Goal: Transaction & Acquisition: Purchase product/service

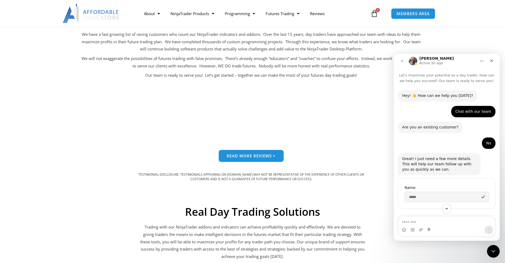
scroll to position [1, 0]
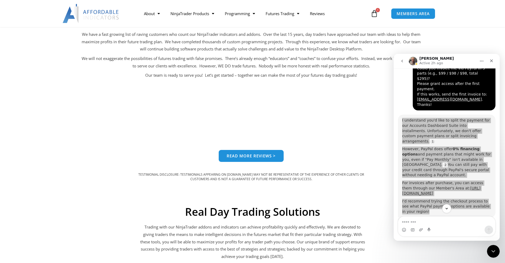
click at [175, 192] on section "NinjaTrader, TradingView, Tradovate & Rithmic Trade Copier The Accounts Dashboa…" at bounding box center [252, 19] width 505 height 364
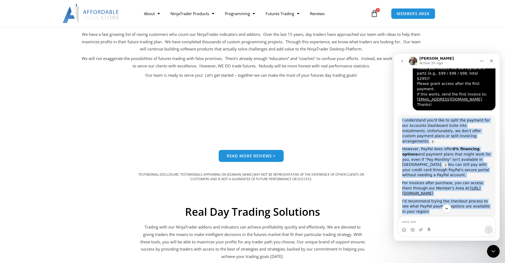
click at [437, 199] on div "I'd recommend trying the checkout process to see what PayPal payment options ar…" at bounding box center [446, 207] width 89 height 16
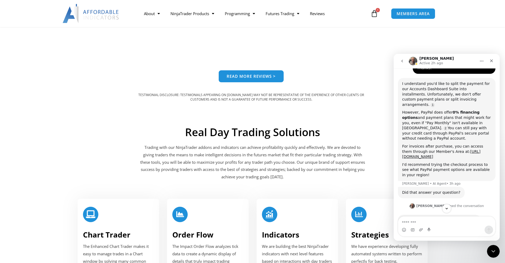
scroll to position [370, 0]
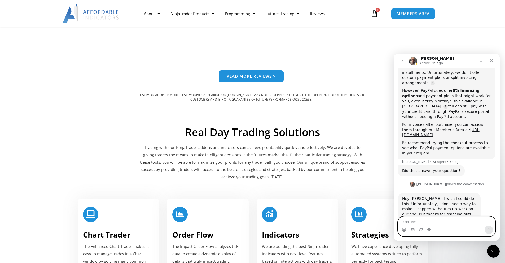
click at [443, 220] on textarea "Message…" at bounding box center [446, 220] width 97 height 9
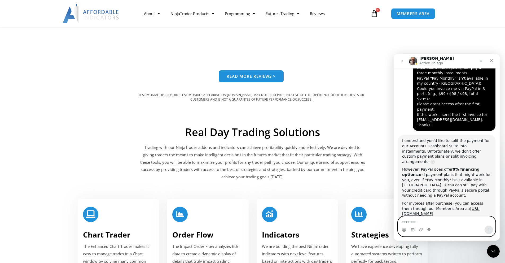
scroll to position [290, 0]
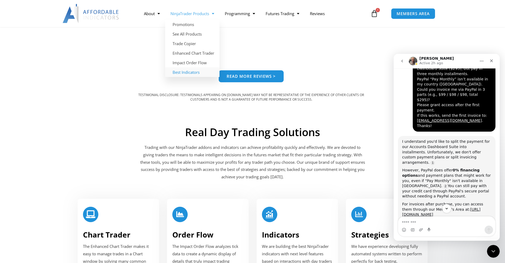
click at [180, 69] on link "Best Indicators" at bounding box center [192, 72] width 54 height 10
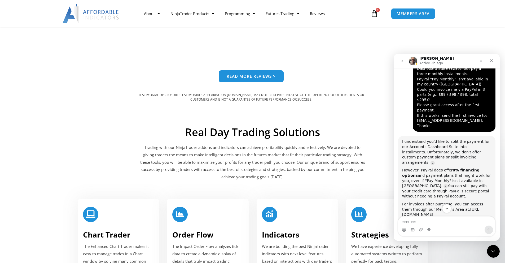
click at [74, 15] on img at bounding box center [91, 13] width 57 height 19
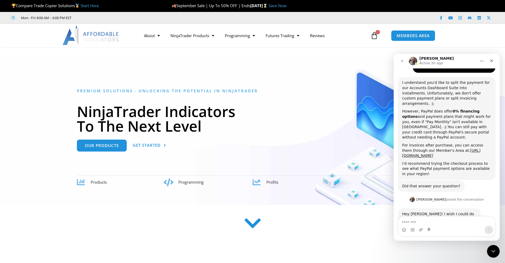
scroll to position [365, 0]
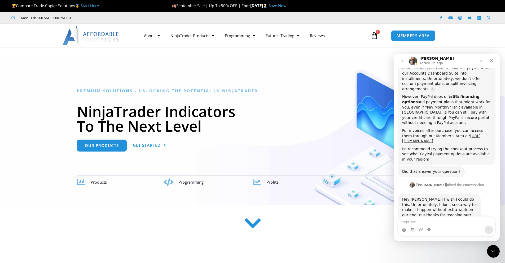
click at [435, 222] on textarea "Message…" at bounding box center [446, 220] width 97 height 9
click at [429, 197] on div "Hey Milos! I wish I could do this. Unfortunately, I don't see a way to make it …" at bounding box center [439, 207] width 74 height 21
click at [451, 222] on textarea "Message…" at bounding box center [446, 220] width 97 height 9
click at [435, 98] on div "However, PayPal does offer 0% financing options and payment plans that might wo…" at bounding box center [446, 109] width 89 height 31
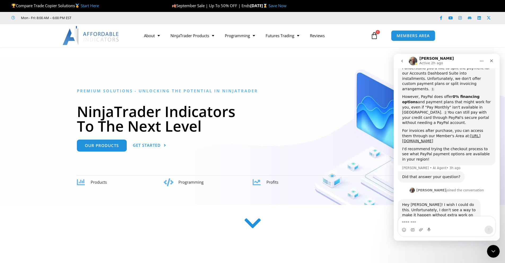
scroll to position [370, 0]
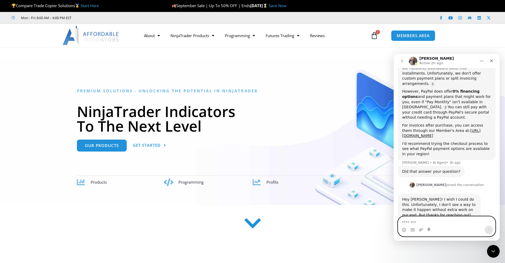
click at [418, 224] on textarea "Message…" at bounding box center [446, 220] width 97 height 9
click at [314, 113] on h1 "NinjaTrader Indicators To The Next Level" at bounding box center [252, 118] width 351 height 29
click at [286, 6] on link "Save Now" at bounding box center [277, 5] width 18 height 5
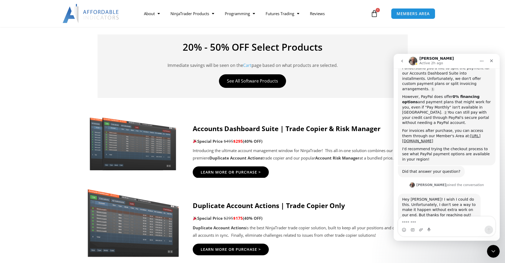
scroll to position [239, 0]
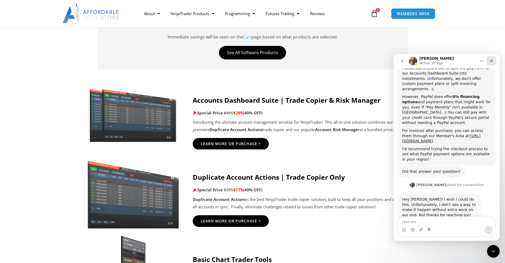
click at [494, 61] on div "Close" at bounding box center [492, 61] width 10 height 10
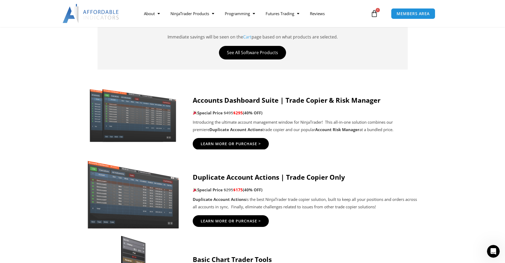
scroll to position [365, 0]
click at [231, 139] on link "Learn More Or Purchase >" at bounding box center [231, 143] width 84 height 13
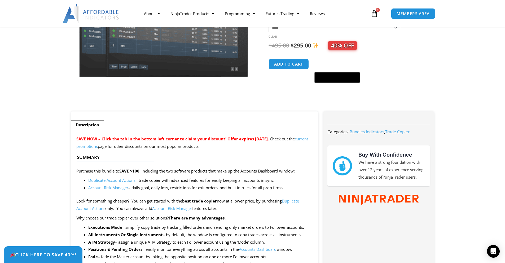
scroll to position [106, 0]
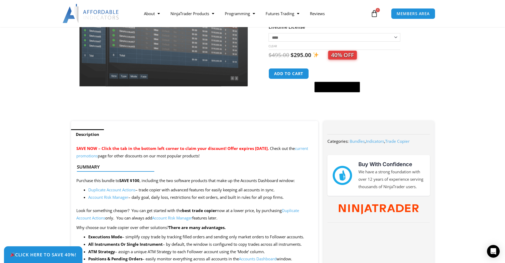
click at [340, 50] on td "**********" at bounding box center [333, 41] width 131 height 17
click at [340, 56] on span "40% OFF" at bounding box center [342, 55] width 29 height 9
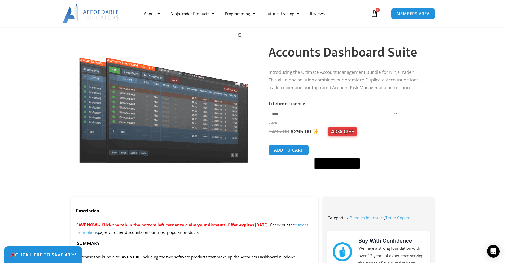
scroll to position [27, 0]
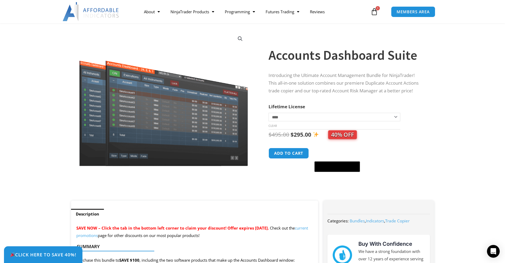
click at [378, 10] on span "1" at bounding box center [378, 8] width 4 height 4
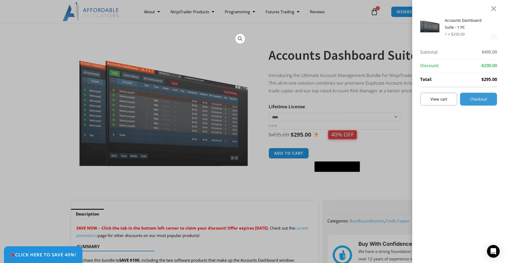
click at [475, 100] on span "Checkout" at bounding box center [478, 99] width 17 height 4
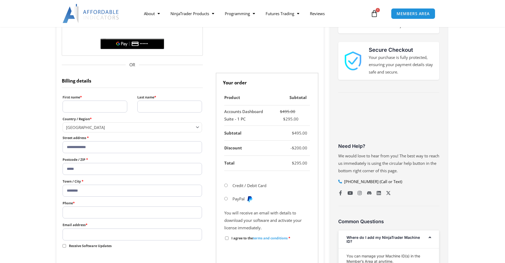
scroll to position [133, 0]
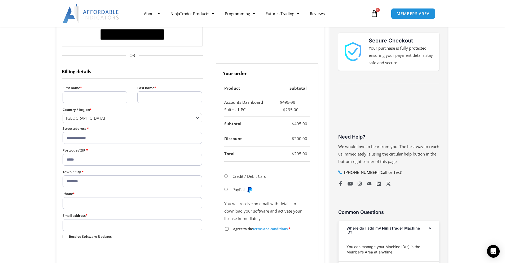
click at [235, 180] on li "Credit / Debit Card Save Card" at bounding box center [267, 175] width 86 height 13
click at [233, 177] on label "Credit / Debit Card" at bounding box center [249, 175] width 34 height 5
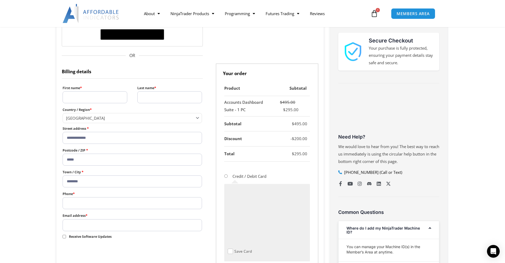
click at [232, 175] on li "Credit / Debit Card Save Card" at bounding box center [267, 218] width 86 height 98
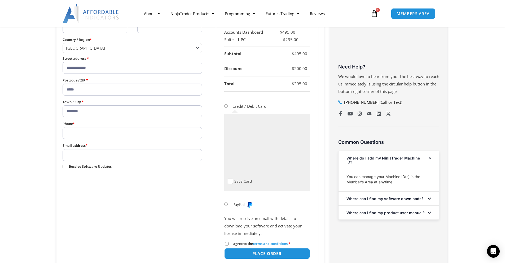
scroll to position [212, 0]
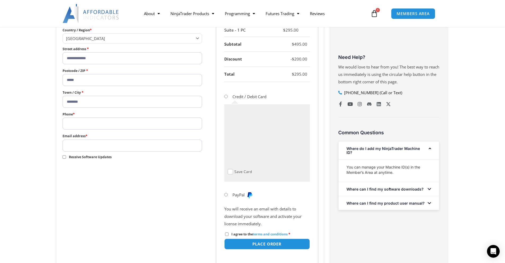
click at [230, 188] on li "Credit / Debit Card Save Card" at bounding box center [267, 139] width 86 height 98
click at [230, 192] on li "PayPal" at bounding box center [267, 194] width 86 height 13
click at [227, 197] on li "PayPal" at bounding box center [267, 194] width 86 height 13
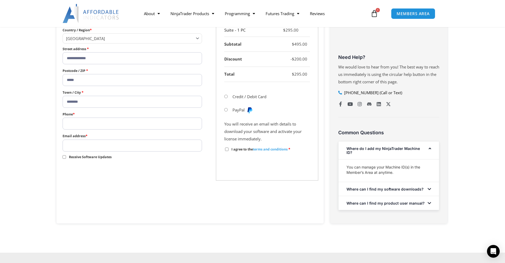
click at [230, 149] on label "I agree to the terms and conditions *" at bounding box center [257, 149] width 65 height 5
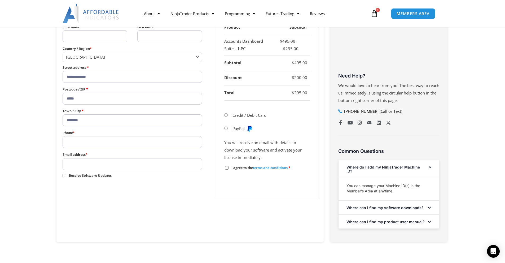
scroll to position [159, 0]
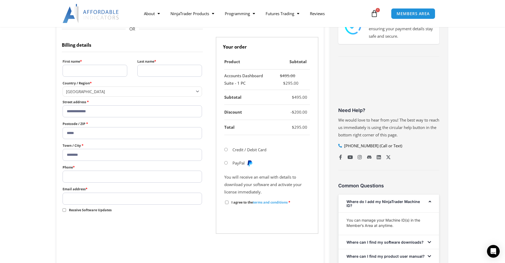
click at [134, 178] on input "Phone *" at bounding box center [133, 176] width 140 height 12
type input "**********"
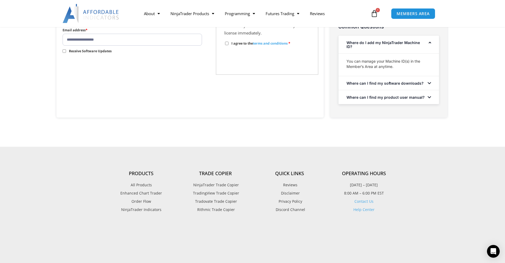
scroll to position [318, 0]
click at [219, 213] on span "Rithmic Trade Copier" at bounding box center [215, 209] width 39 height 7
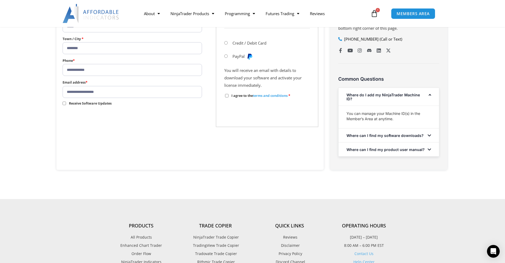
scroll to position [265, 0]
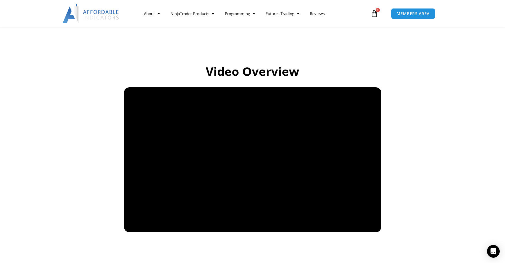
scroll to position [345, 0]
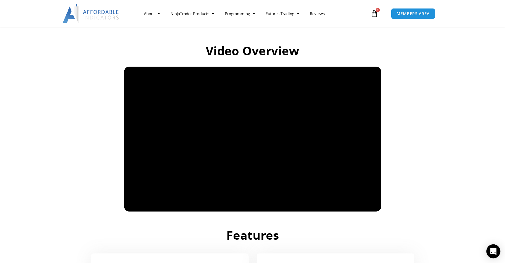
click at [490, 246] on div "Open Intercom Messenger" at bounding box center [493, 251] width 14 height 14
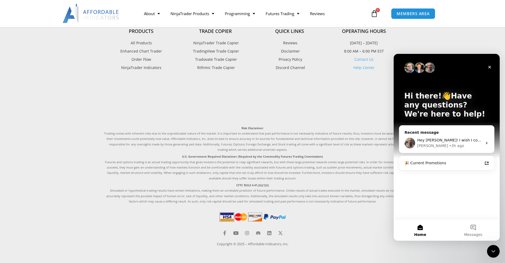
scroll to position [1312, 0]
drag, startPoint x: 433, startPoint y: 140, endPoint x: 430, endPoint y: 149, distance: 9.6
click at [430, 149] on div "Hey [PERSON_NAME]! I wish I could do this. Unfortunately, I don't see a way to …" at bounding box center [446, 143] width 95 height 20
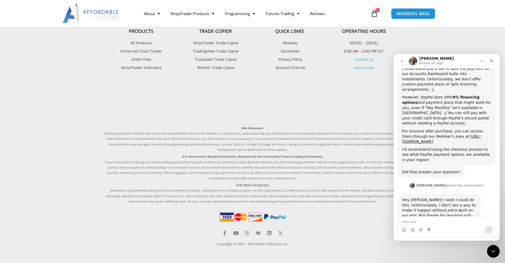
scroll to position [365, 0]
click at [249, 149] on p "Risk Disclaimer Trading comes with inherent risks due to the unpredictable natu…" at bounding box center [252, 138] width 297 height 27
click at [488, 62] on div "Close" at bounding box center [492, 61] width 10 height 10
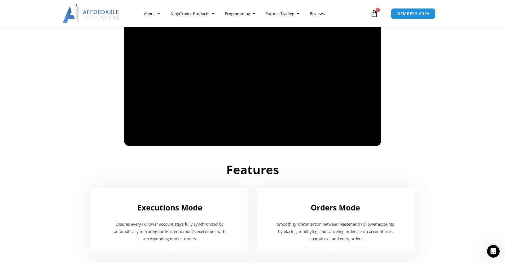
scroll to position [358, 0]
